Goal: Task Accomplishment & Management: Manage account settings

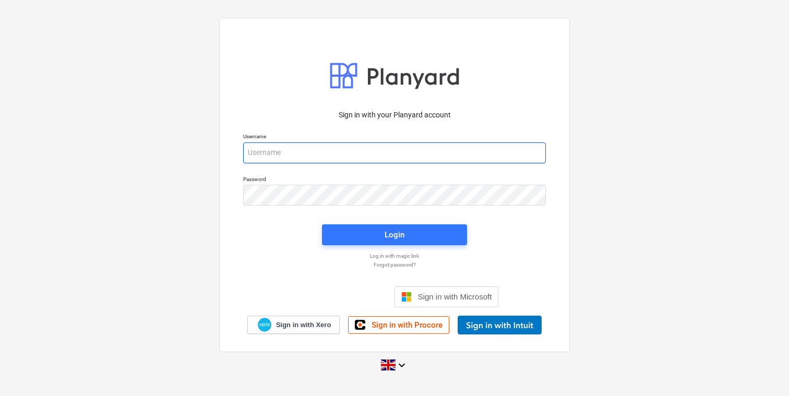
click at [387, 145] on input "email" at bounding box center [394, 152] width 302 height 21
type input "[EMAIL_ADDRESS][DOMAIN_NAME]"
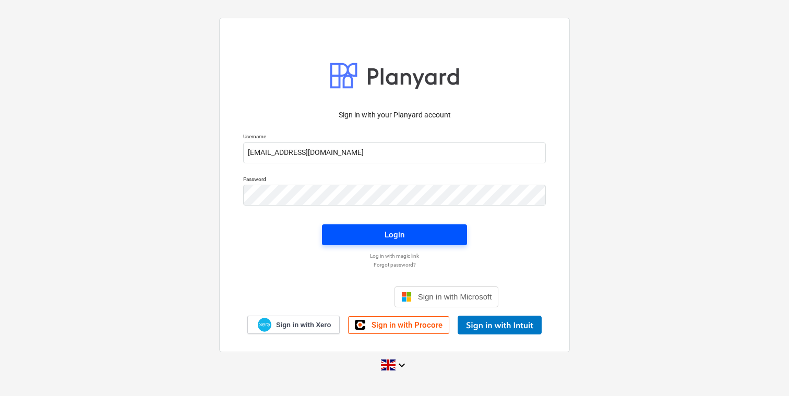
click at [365, 233] on span "Login" at bounding box center [394, 235] width 120 height 14
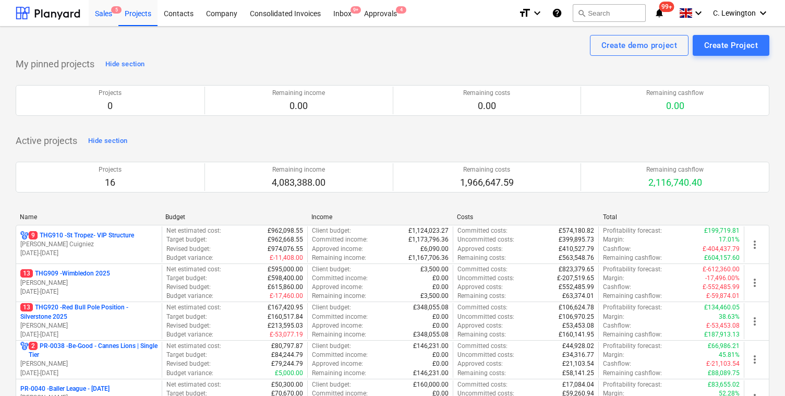
click at [95, 15] on div "Sales 5" at bounding box center [104, 12] width 30 height 27
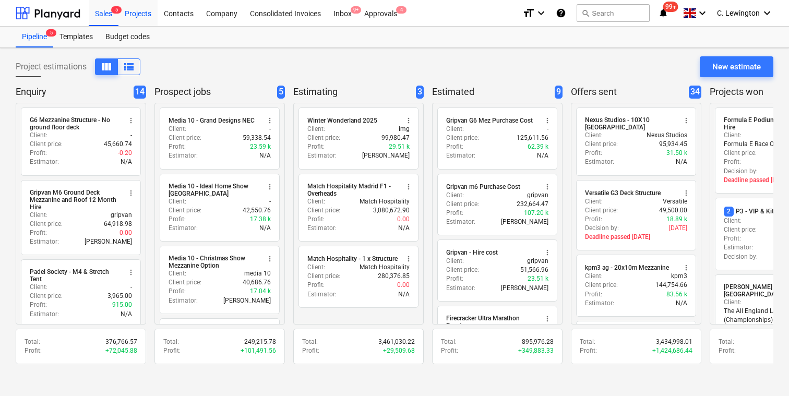
click at [149, 21] on div "Projects" at bounding box center [137, 12] width 39 height 27
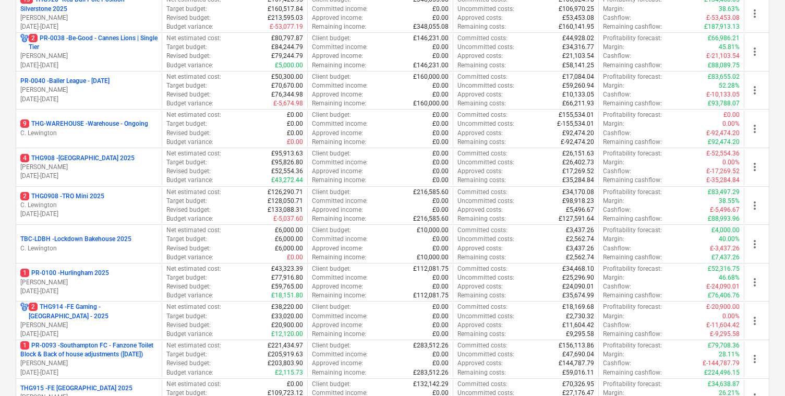
scroll to position [494, 0]
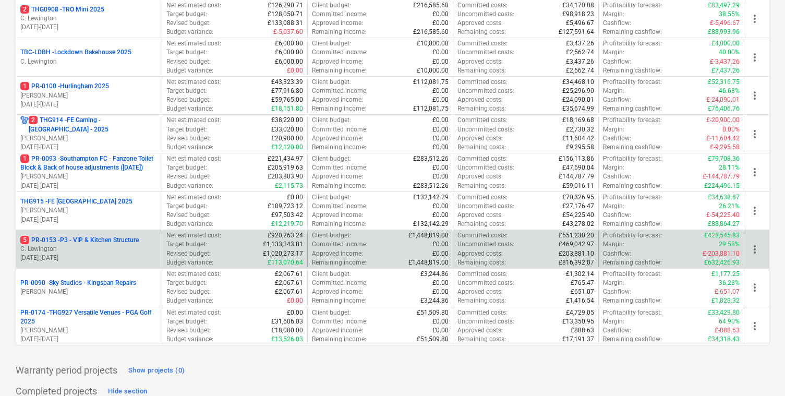
click at [98, 237] on p "5 PR-0153 - P3 - VIP & Kitchen Structure" at bounding box center [79, 240] width 118 height 9
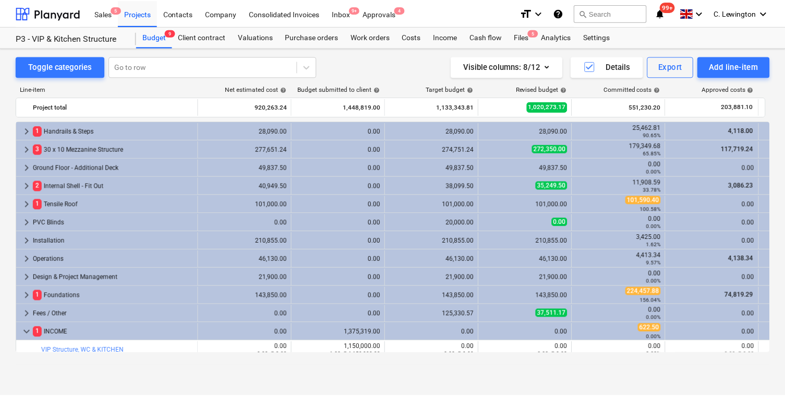
scroll to position [6, 0]
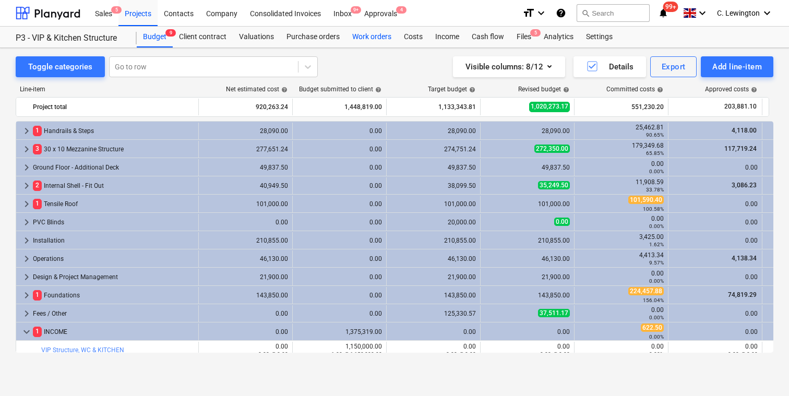
click at [376, 40] on div "Work orders" at bounding box center [372, 37] width 52 height 21
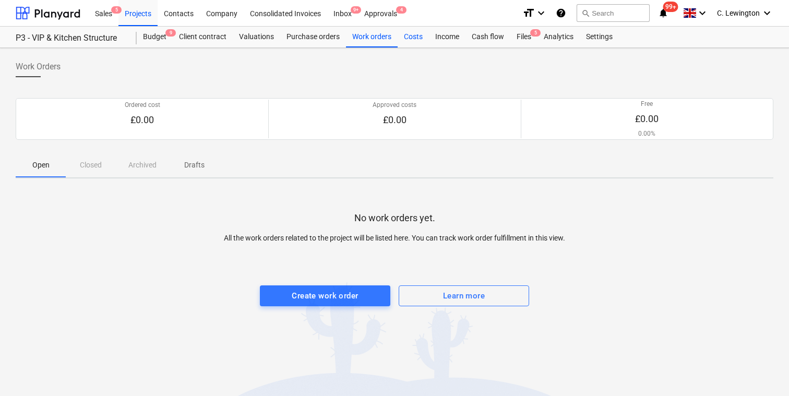
click at [413, 40] on div "Costs" at bounding box center [412, 37] width 31 height 21
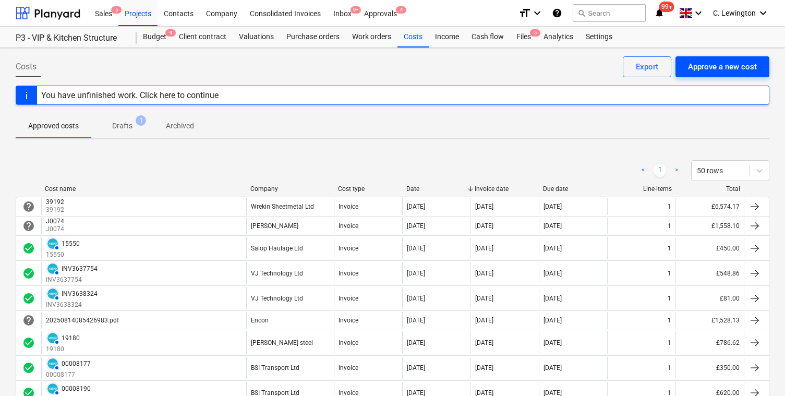
click at [725, 74] on button "Approve a new cost" at bounding box center [722, 66] width 94 height 21
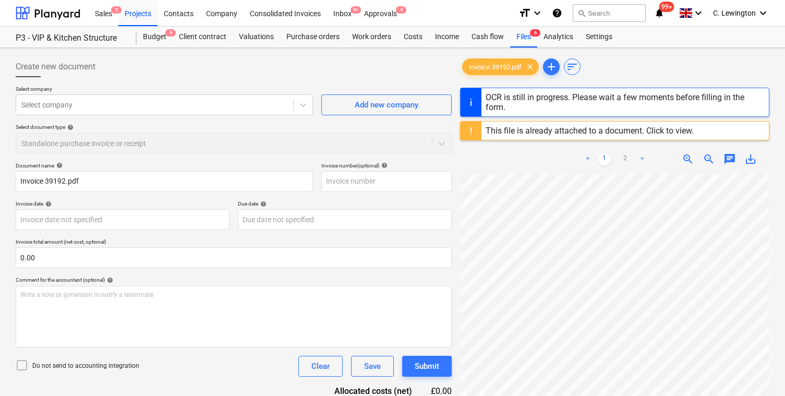
scroll to position [300, 162]
type input "39192"
type input "[DATE]"
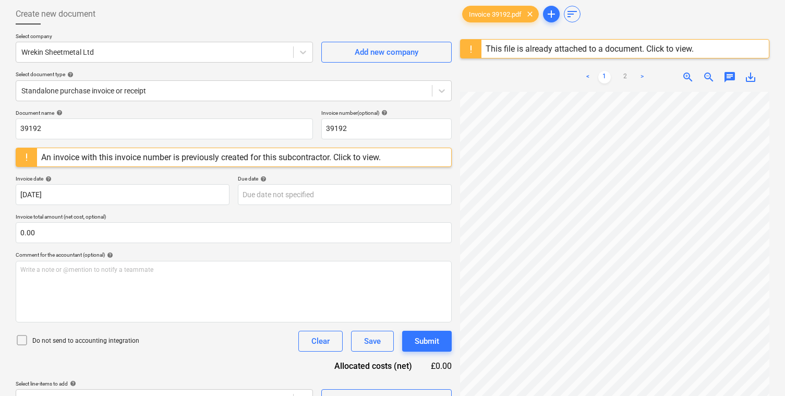
scroll to position [34, 0]
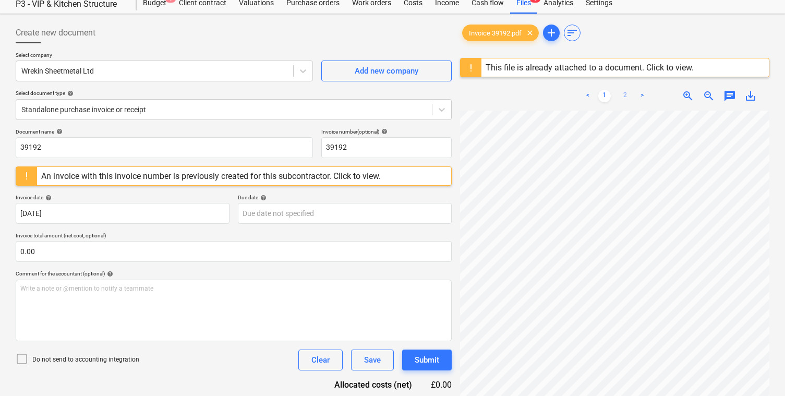
click at [626, 97] on link "2" at bounding box center [625, 96] width 13 height 13
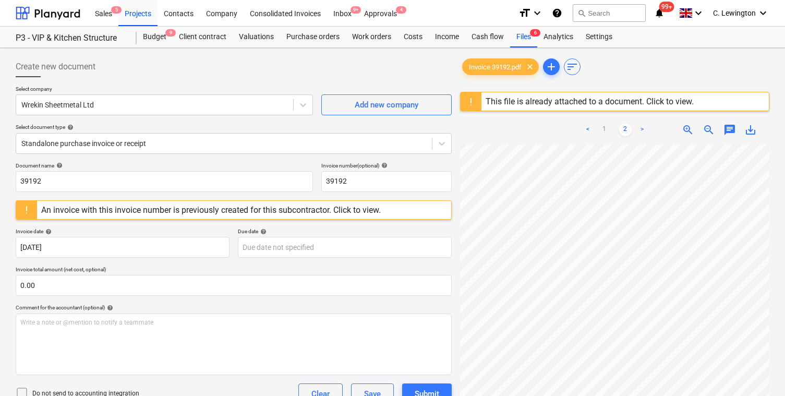
scroll to position [300, 0]
click at [604, 130] on link "1" at bounding box center [604, 130] width 13 height 13
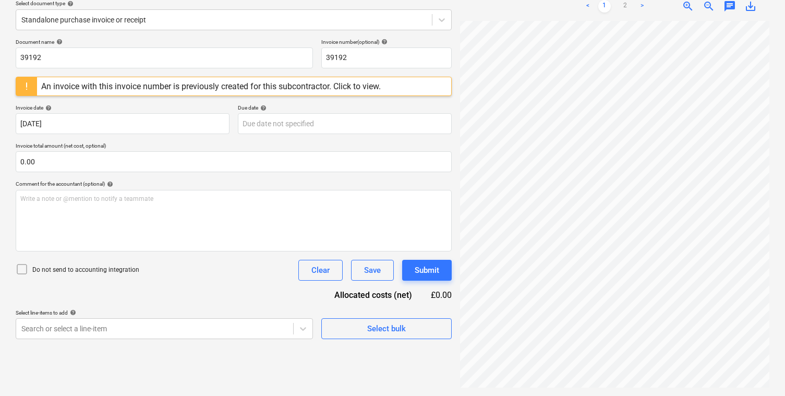
scroll to position [0, 0]
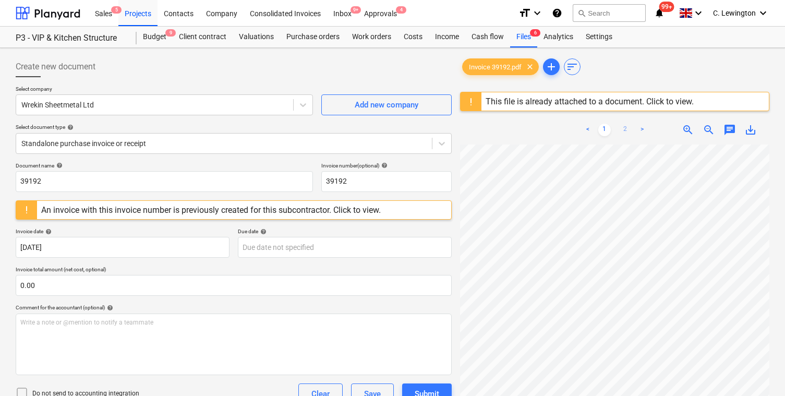
click at [625, 126] on link "2" at bounding box center [625, 130] width 13 height 13
click at [603, 126] on link "1" at bounding box center [604, 130] width 13 height 13
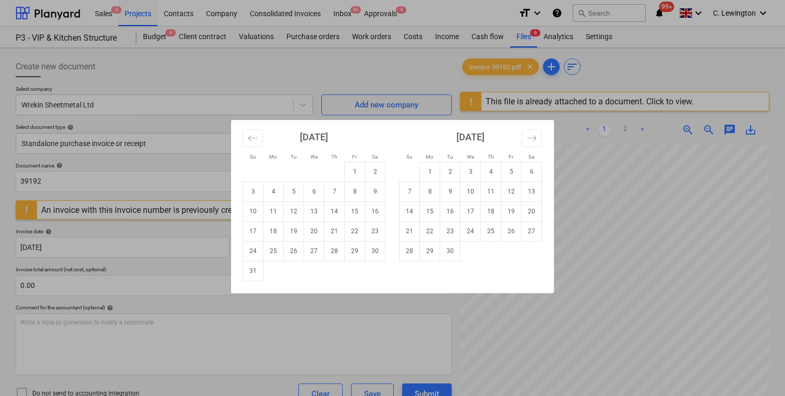
click at [300, 248] on body "Sales 5 Projects Contacts Company Consolidated Invoices Inbox 9+ Approvals 4 fo…" at bounding box center [392, 198] width 785 height 396
click at [414, 208] on td "14" at bounding box center [409, 211] width 20 height 20
type input "[DATE]"
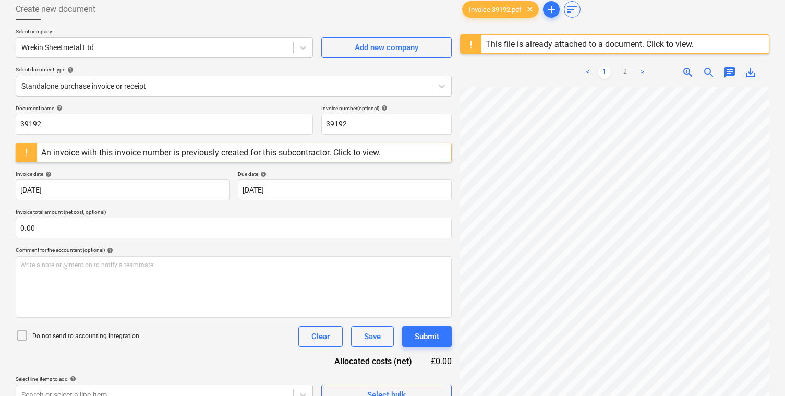
scroll to position [124, 0]
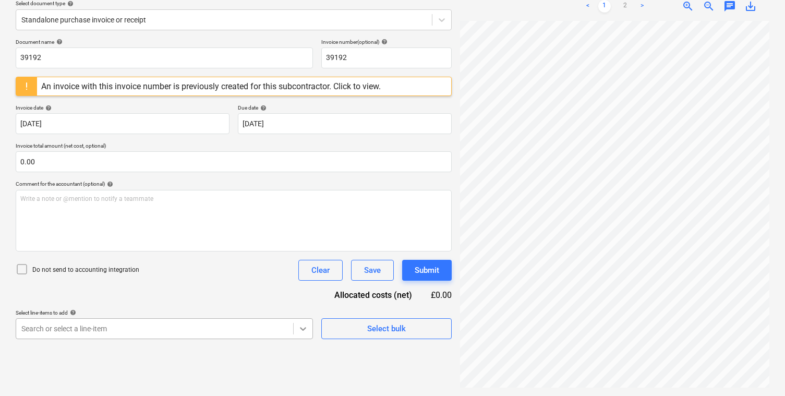
click at [298, 272] on body "Sales 5 Projects Contacts Company Consolidated Invoices Inbox 9+ Approvals 4 fo…" at bounding box center [392, 74] width 785 height 396
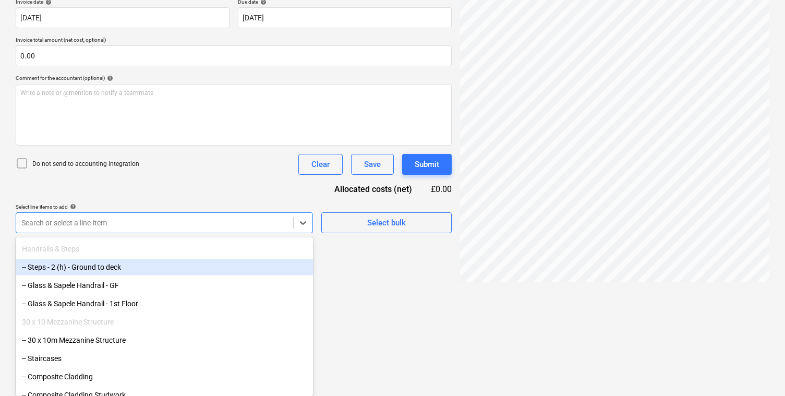
scroll to position [63, 0]
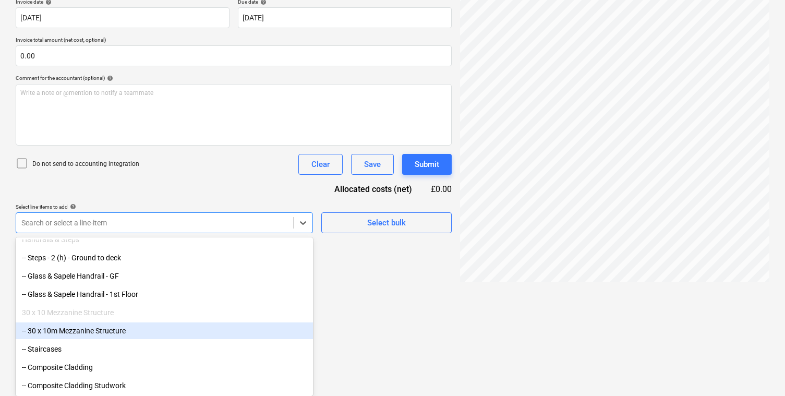
click at [91, 332] on div "-- 30 x 10m Mezzanine Structure" at bounding box center [164, 330] width 297 height 17
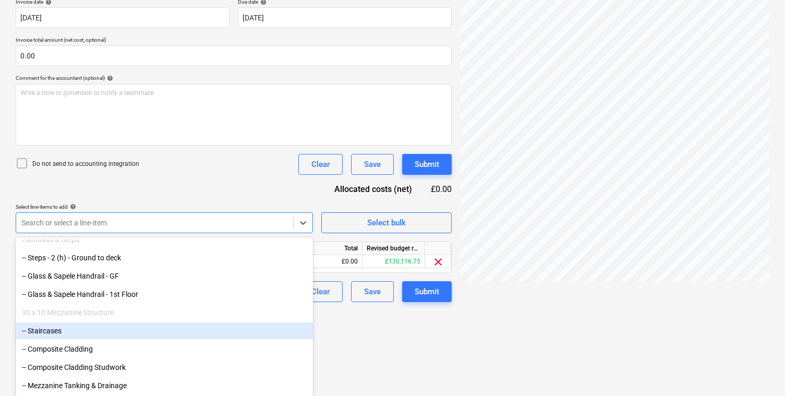
scroll to position [144, 0]
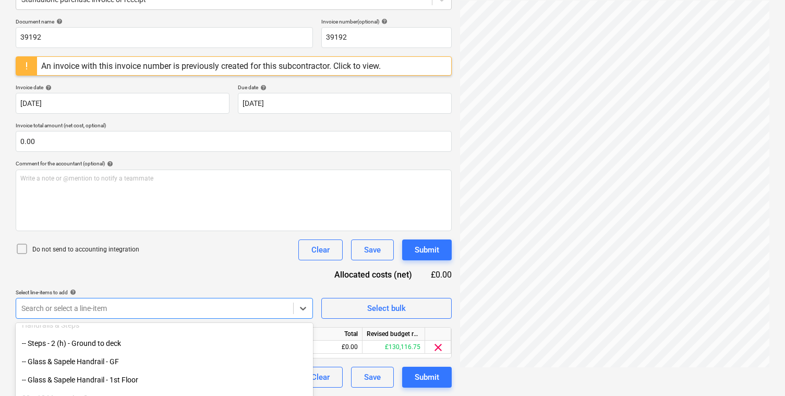
click at [345, 252] on html "Sales 5 Projects Contacts Company Consolidated Invoices Inbox 9+ Approvals 4 fo…" at bounding box center [392, 54] width 785 height 396
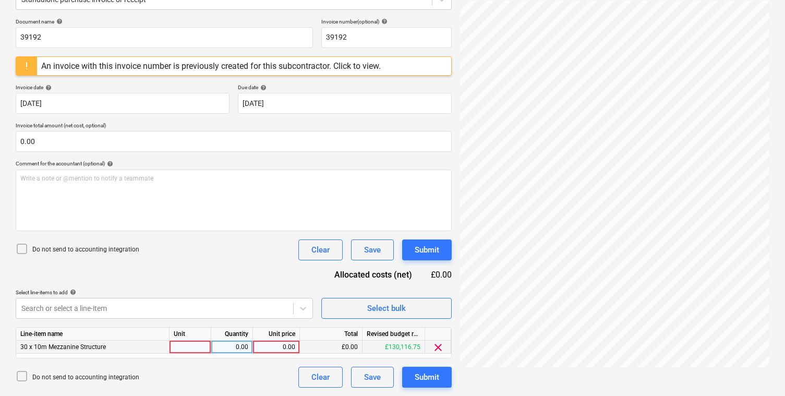
click at [195, 347] on div at bounding box center [190, 347] width 42 height 13
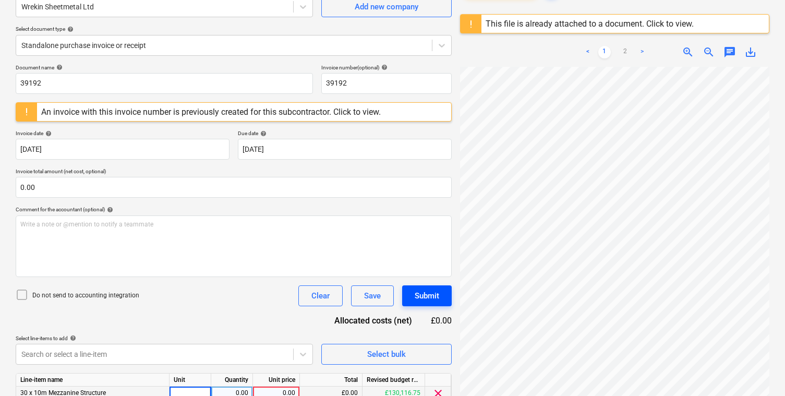
scroll to position [0, 0]
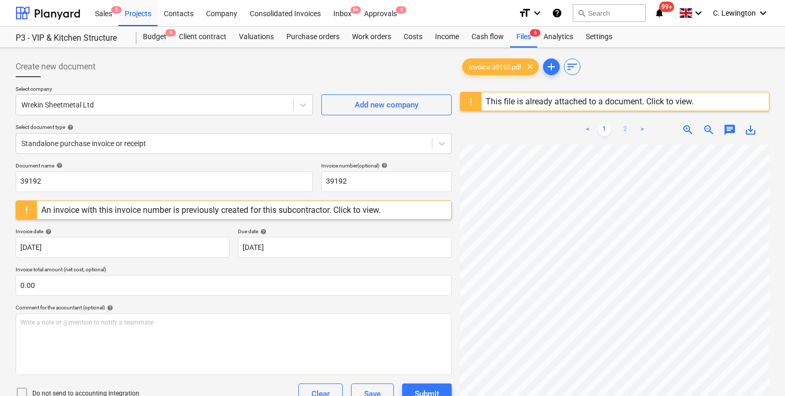
click at [625, 127] on link "2" at bounding box center [625, 130] width 13 height 13
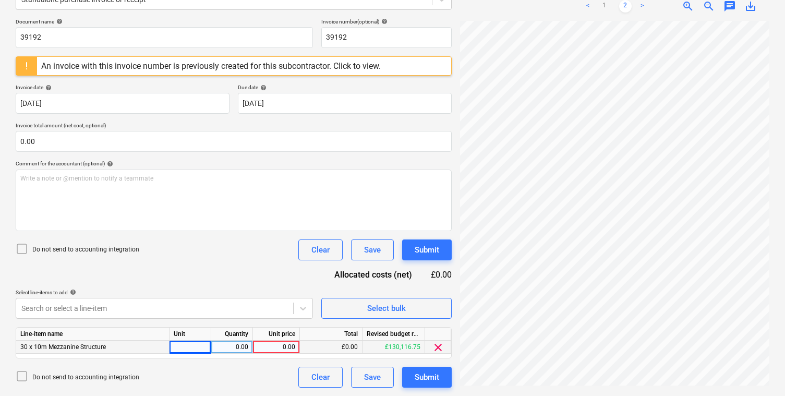
click at [288, 346] on div "0.00" at bounding box center [276, 347] width 38 height 13
type input "6574.17"
click at [195, 347] on div at bounding box center [190, 347] width 42 height 13
click at [201, 277] on div "Document name help 39192 Invoice number (optional) help 39192 An invoice with t…" at bounding box center [234, 202] width 436 height 369
click at [428, 379] on div "Submit" at bounding box center [427, 377] width 25 height 14
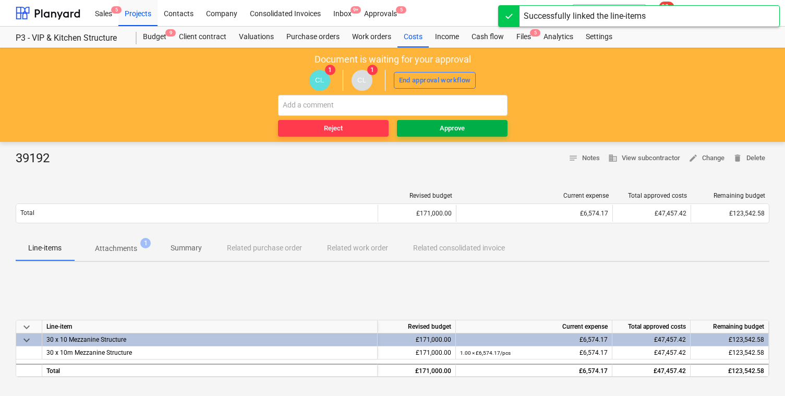
click at [438, 130] on span "Approve" at bounding box center [452, 129] width 102 height 12
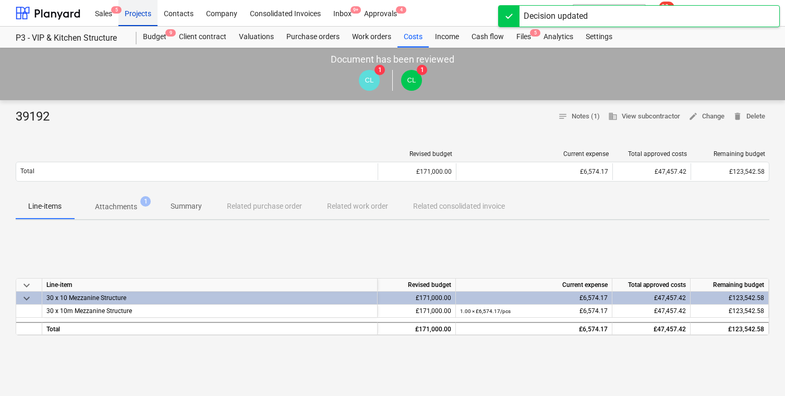
click at [140, 14] on div "Projects" at bounding box center [137, 12] width 39 height 27
